Goal: Information Seeking & Learning: Learn about a topic

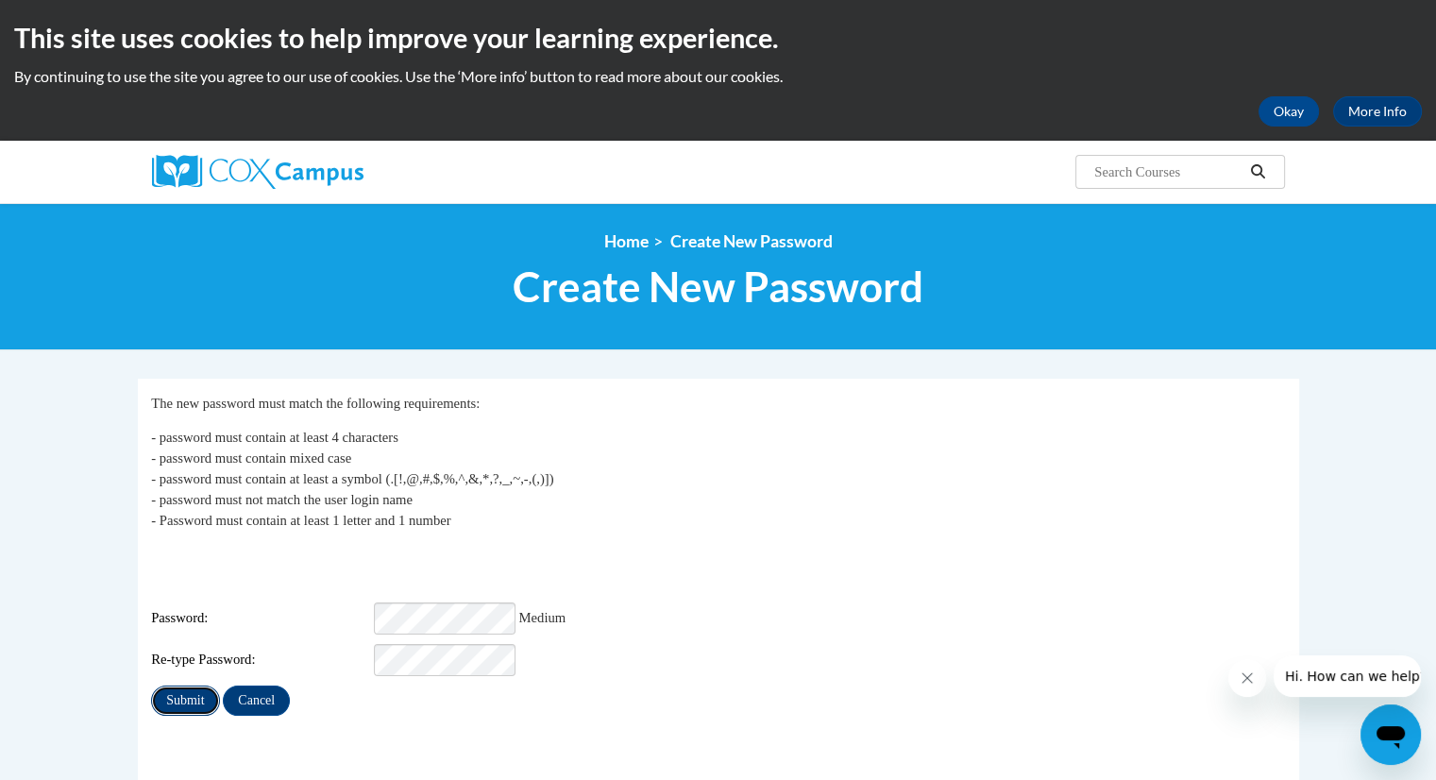
click at [196, 686] on input "Submit" at bounding box center [185, 701] width 68 height 30
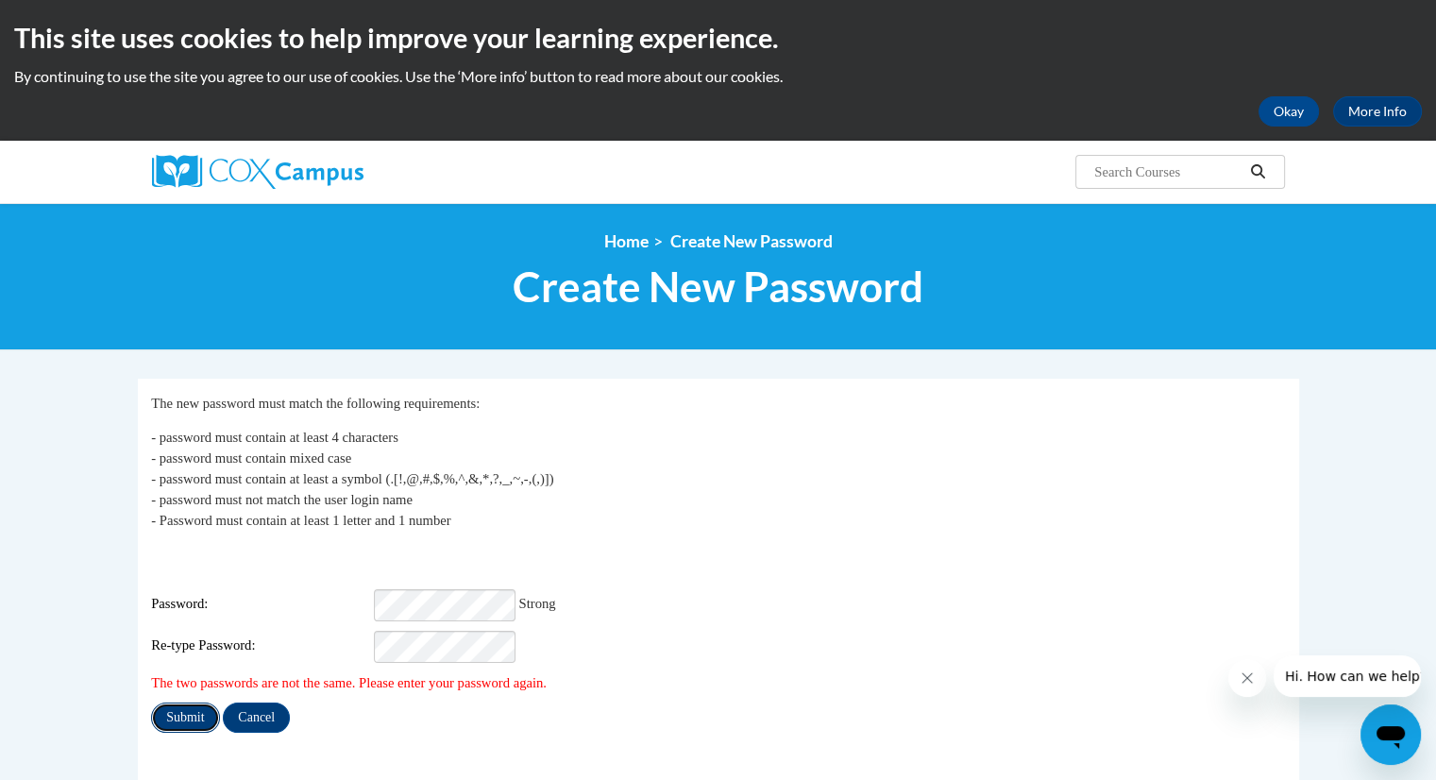
click at [192, 703] on input "Submit" at bounding box center [185, 718] width 68 height 30
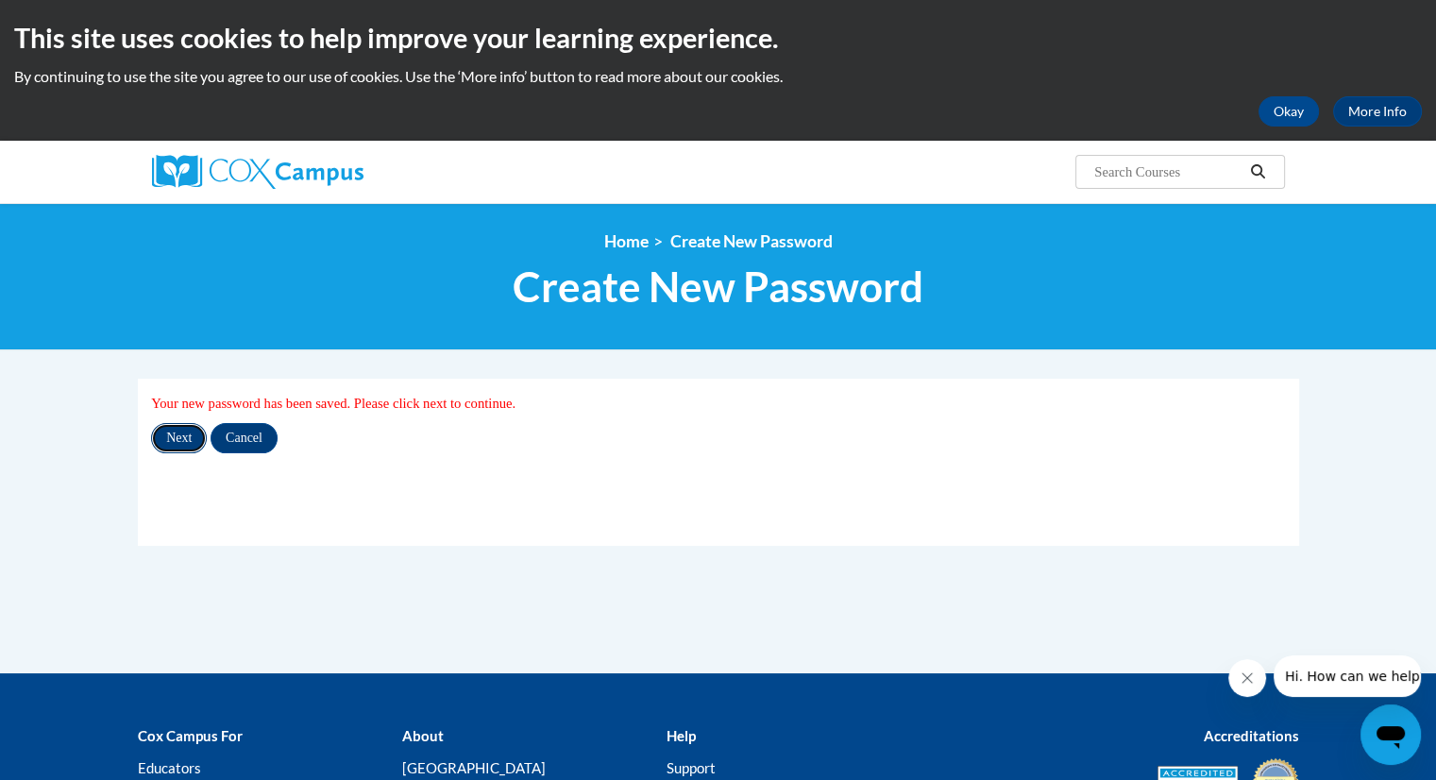
click at [182, 442] on input "Next" at bounding box center [179, 438] width 56 height 30
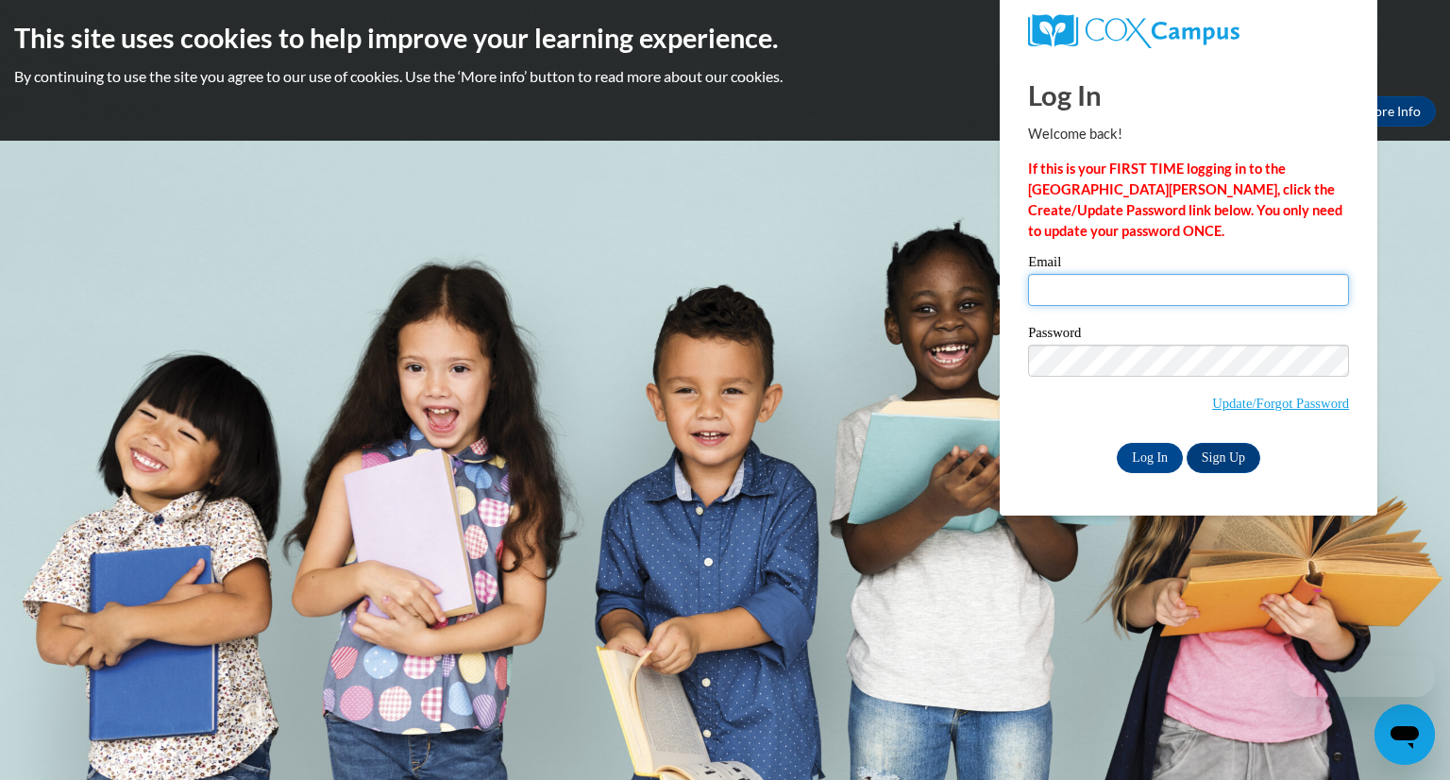
click at [1117, 296] on input "Email" at bounding box center [1188, 290] width 321 height 32
type input "sheila.roulhac@iasmyrna.org"
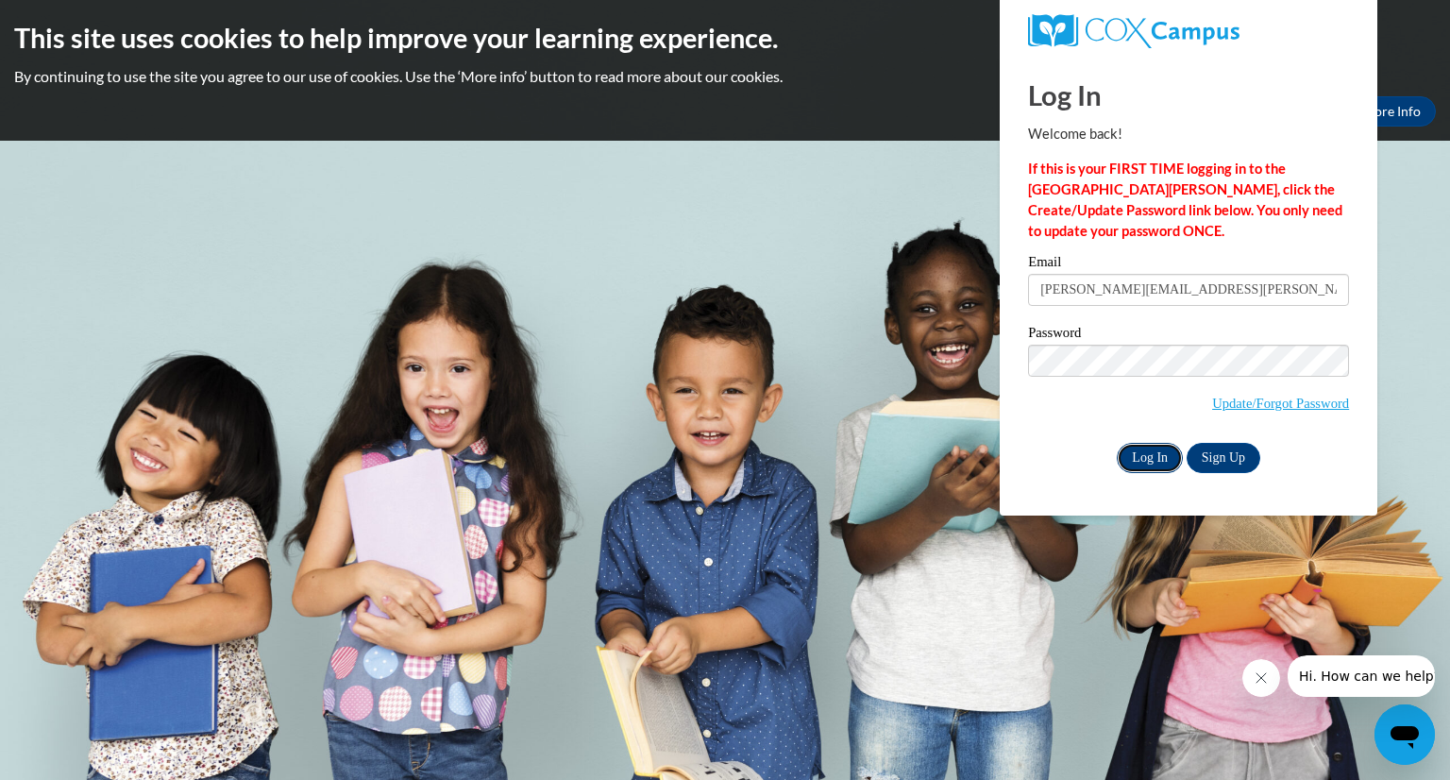
click at [1148, 455] on input "Log In" at bounding box center [1150, 458] width 66 height 30
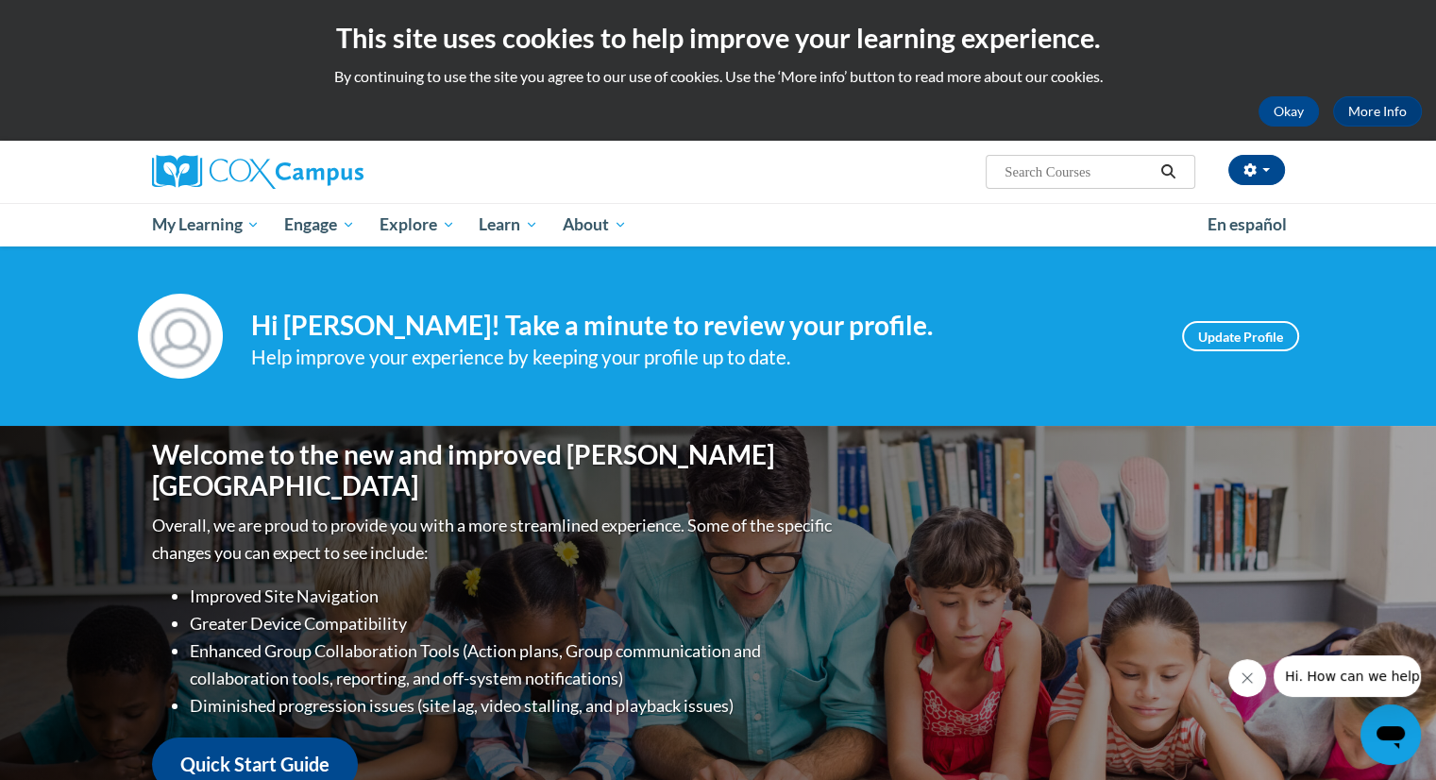
click at [1084, 180] on input "Search..." at bounding box center [1078, 172] width 151 height 23
type input "vocabulary instructions"
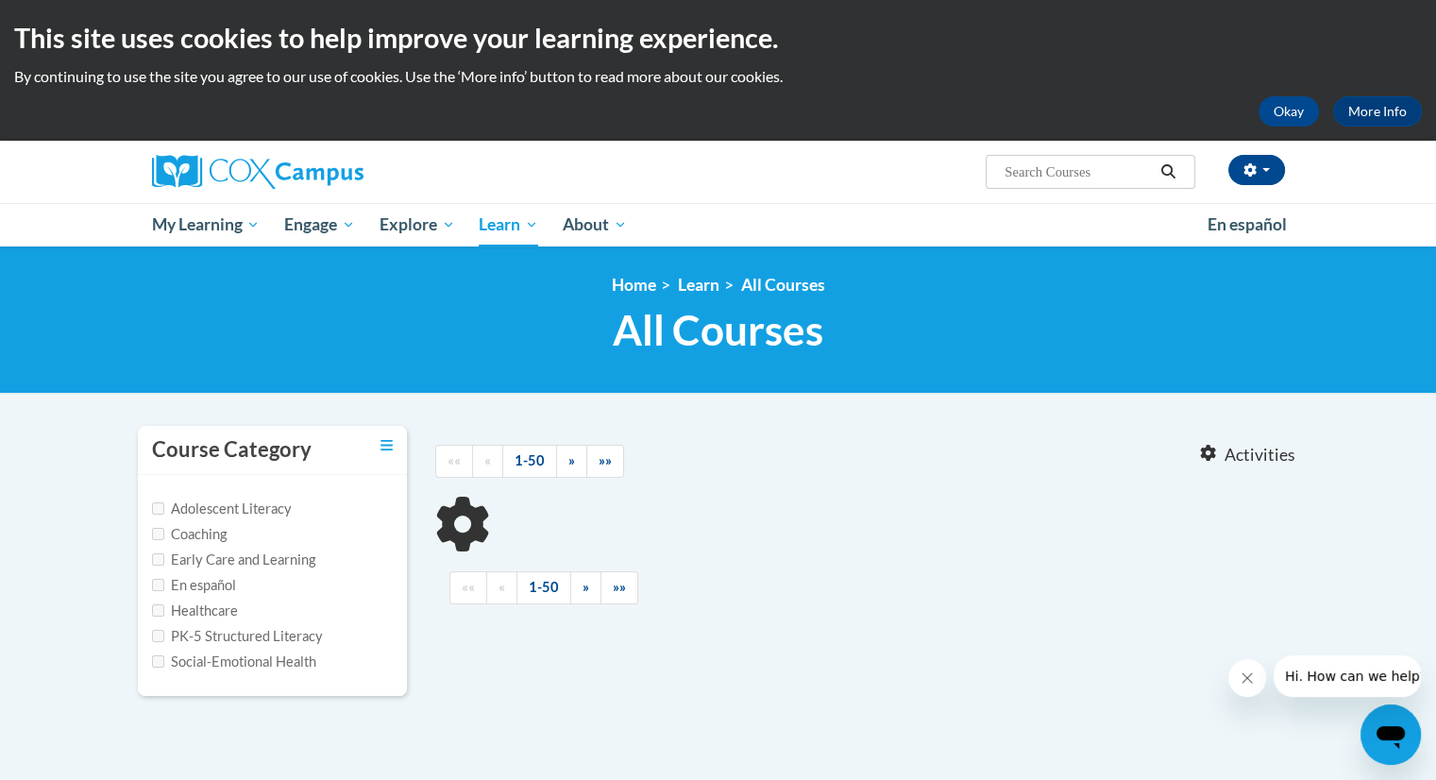
type input "vocabulary instructions"
click at [157, 635] on input "PK-5 Structured Literacy" at bounding box center [158, 636] width 12 height 12
checkbox input "true"
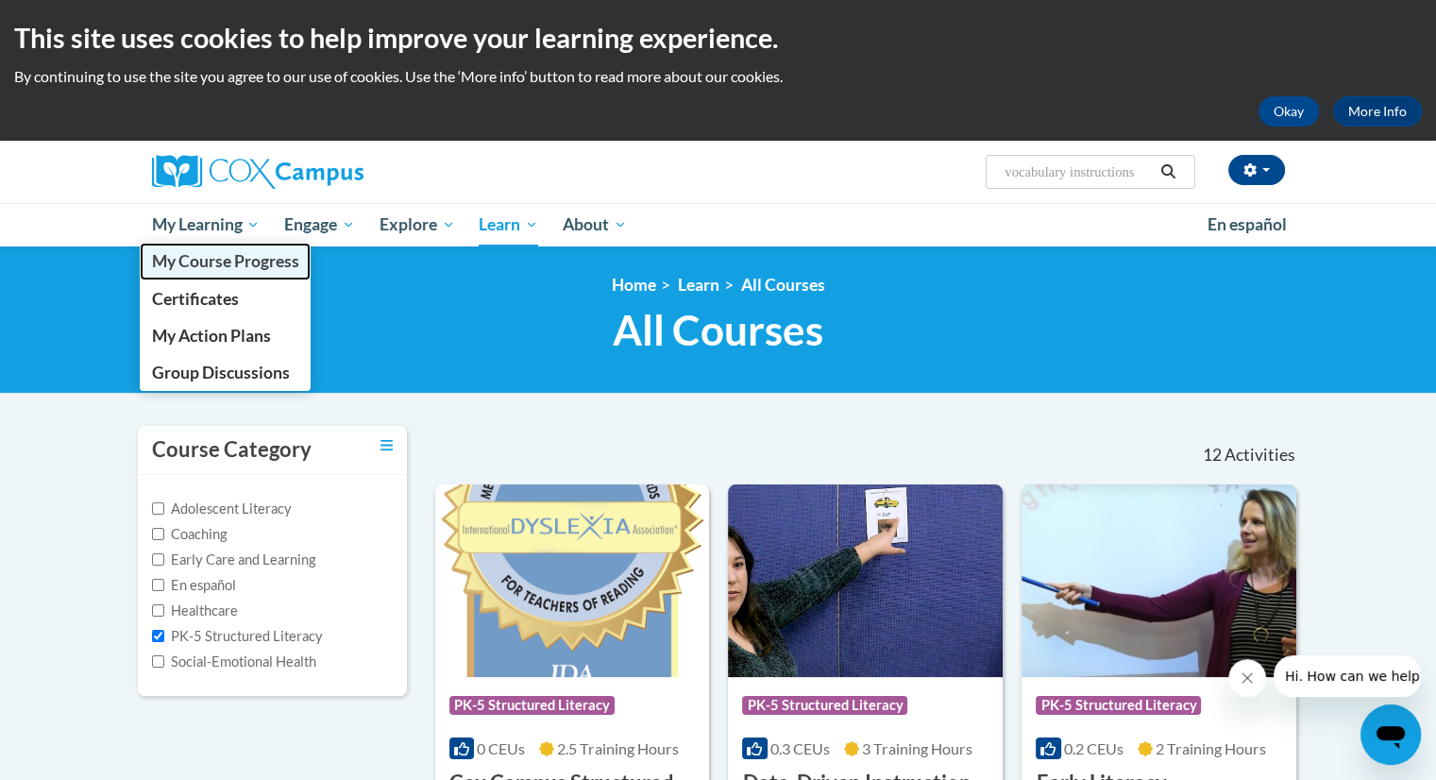
click at [235, 255] on span "My Course Progress" at bounding box center [224, 261] width 147 height 20
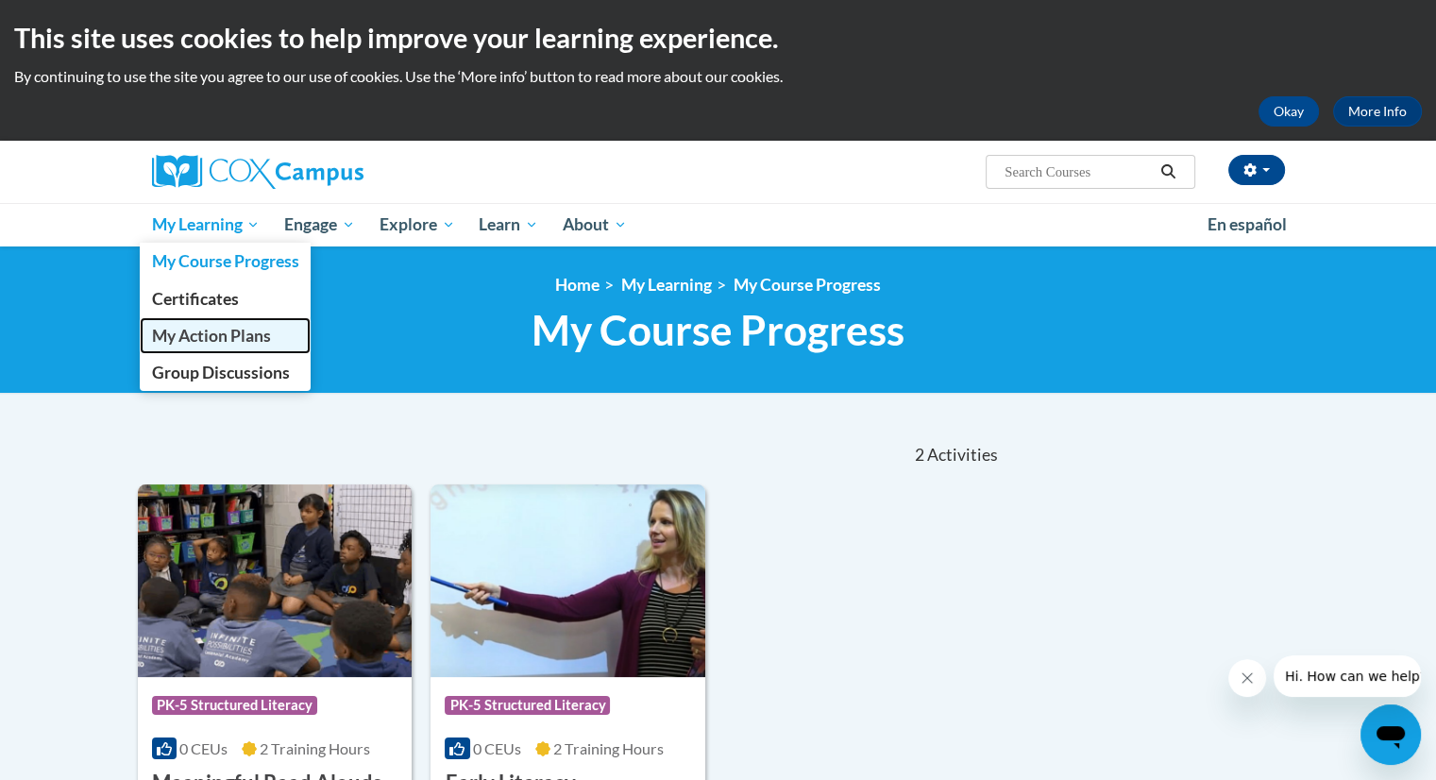
click at [231, 332] on span "My Action Plans" at bounding box center [210, 336] width 119 height 20
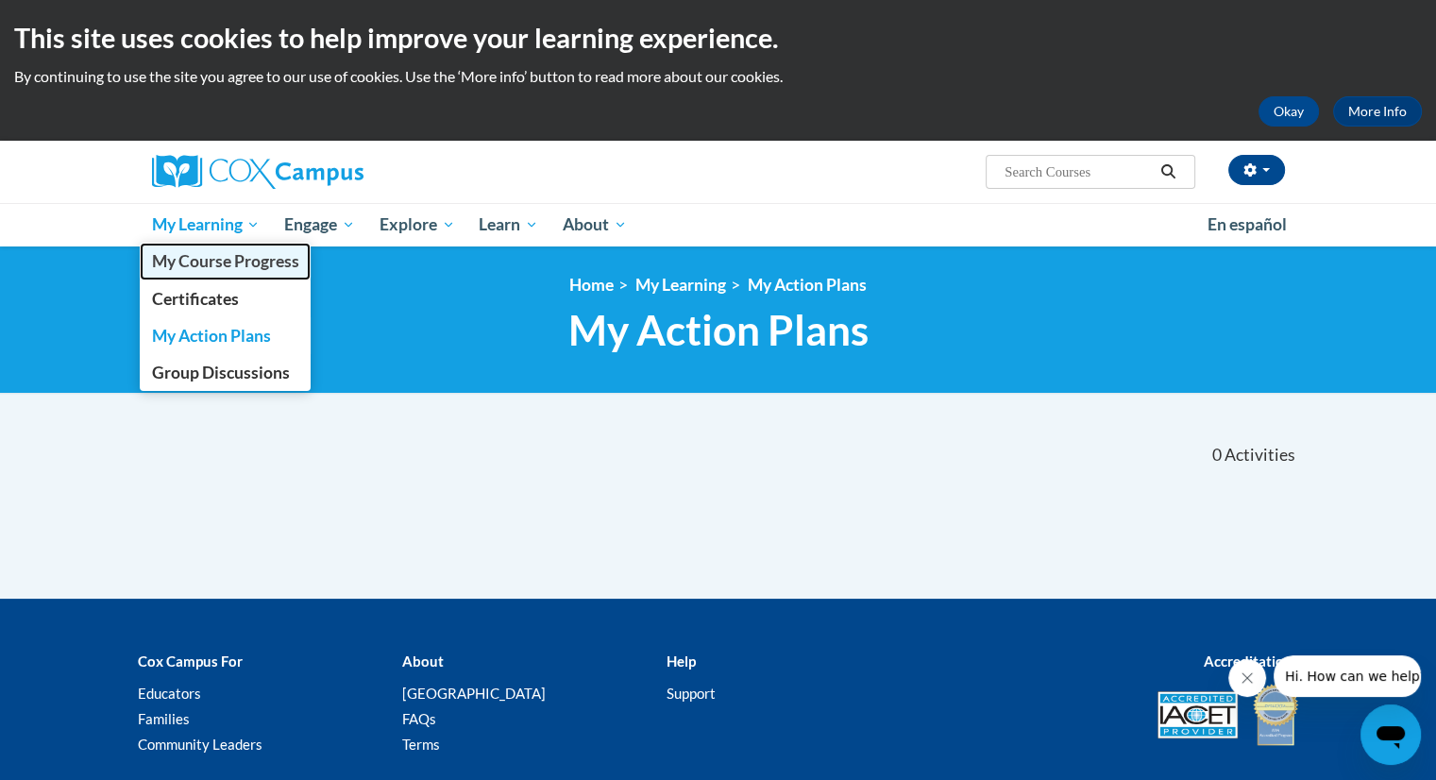
click at [246, 255] on span "My Course Progress" at bounding box center [224, 261] width 147 height 20
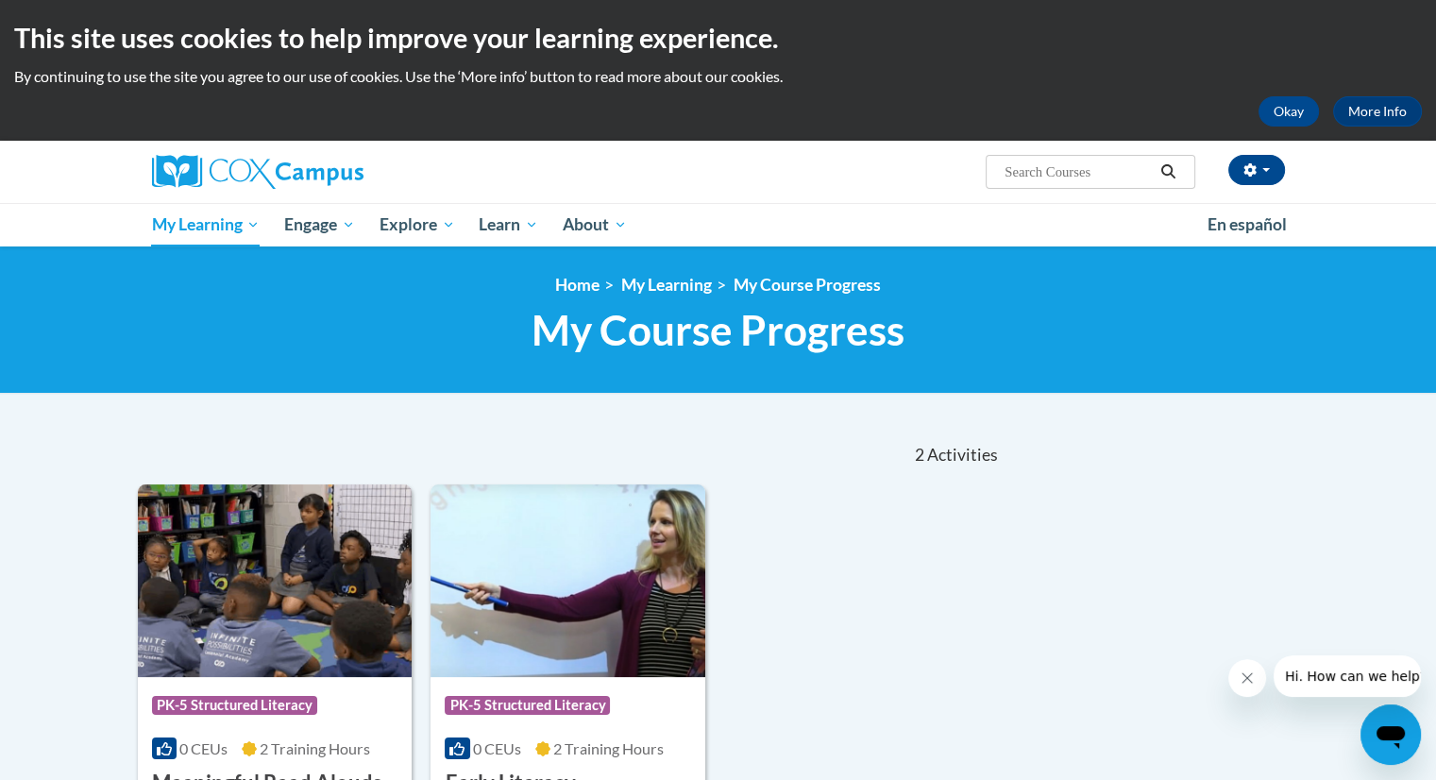
click at [1069, 177] on input "Search..." at bounding box center [1078, 172] width 151 height 23
type input "vocabulary"
click at [1167, 172] on icon "Search" at bounding box center [1168, 171] width 17 height 14
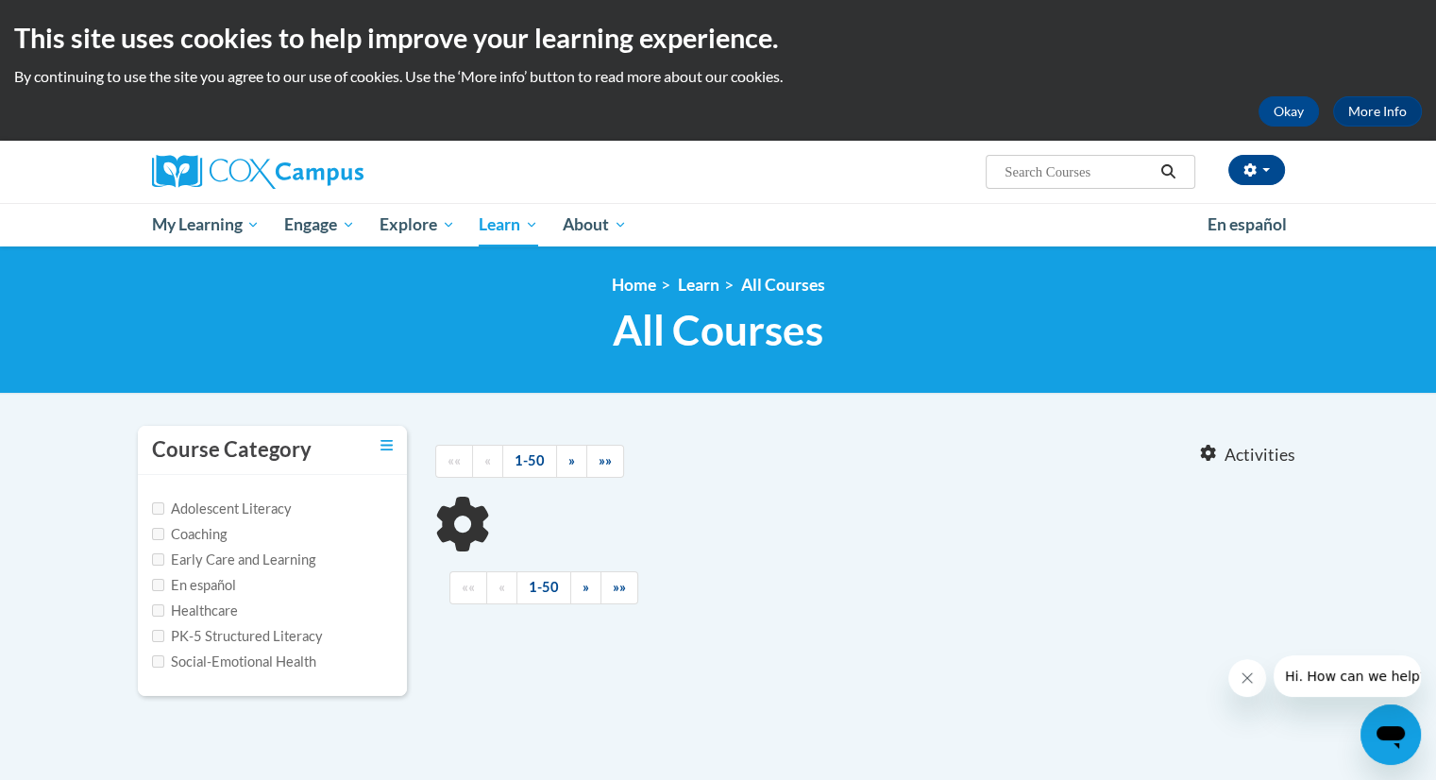
type input "vocabulary"
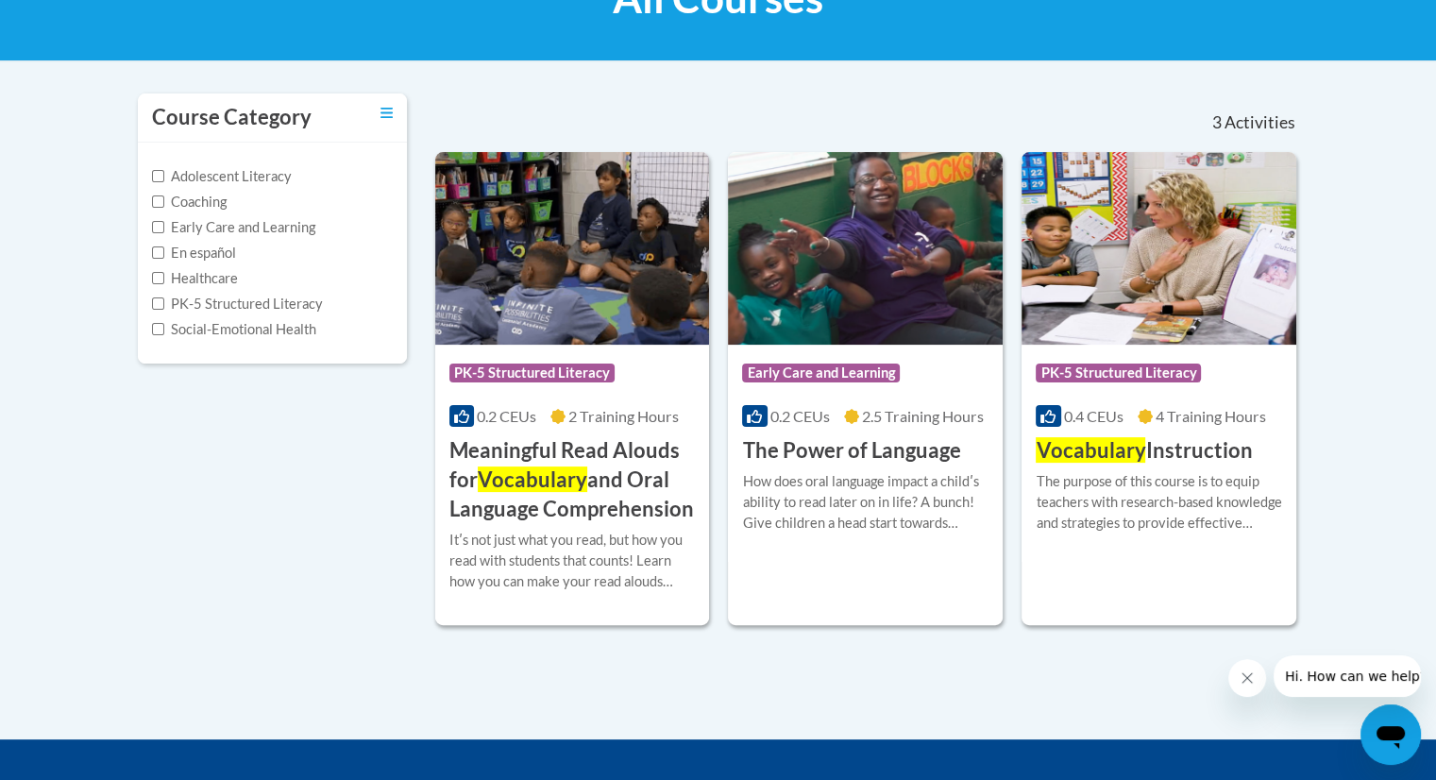
scroll to position [330, 0]
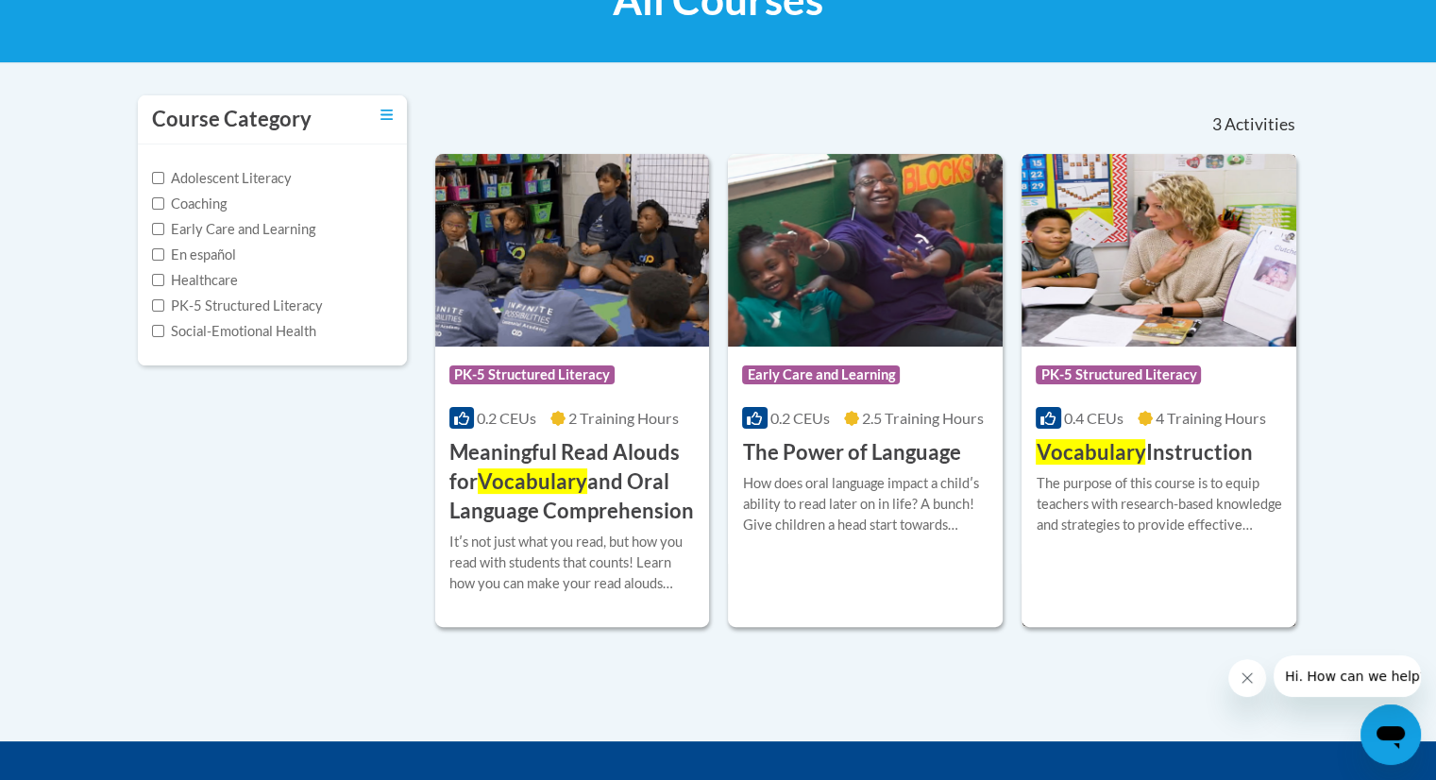
click at [1166, 447] on h3 "Vocabulary Instruction" at bounding box center [1144, 452] width 216 height 29
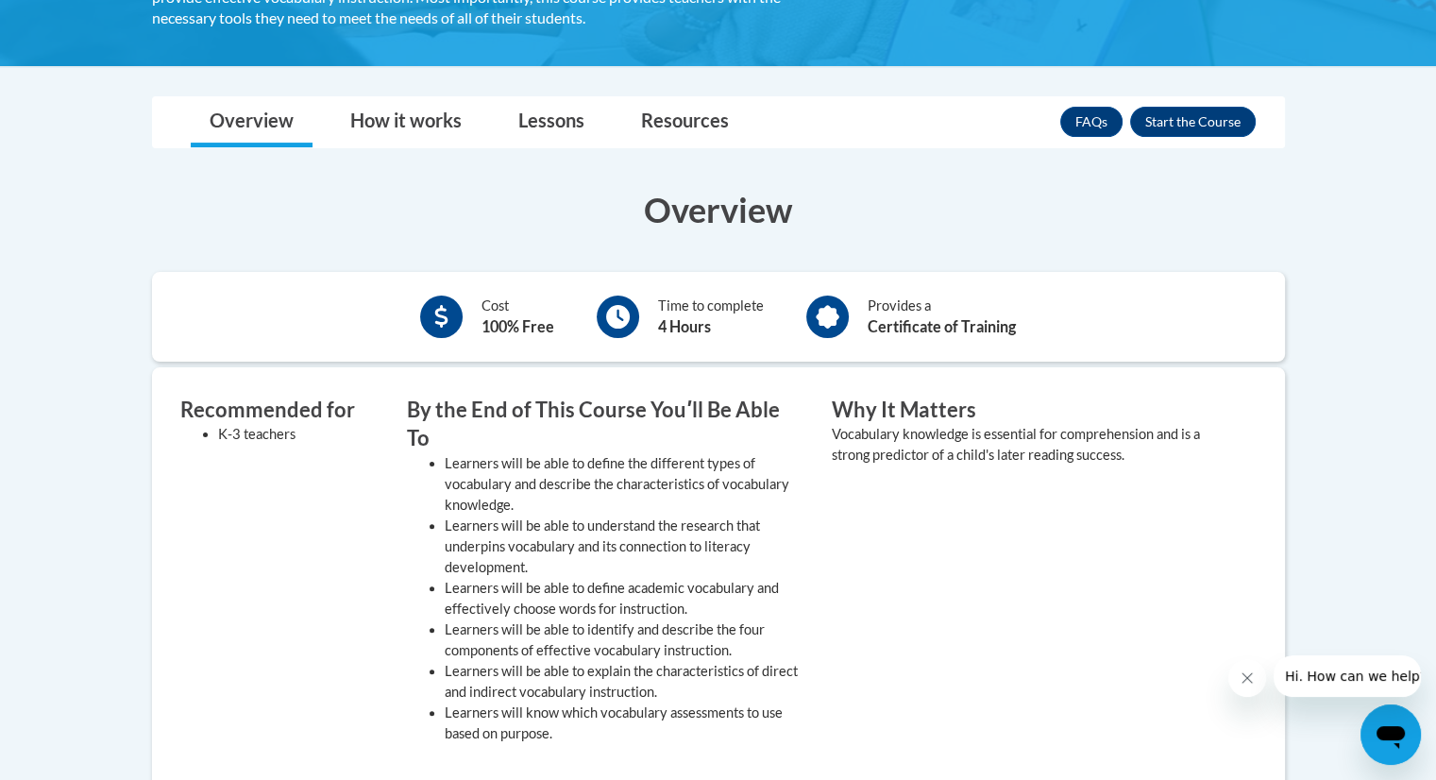
scroll to position [243, 0]
